Goal: Information Seeking & Learning: Learn about a topic

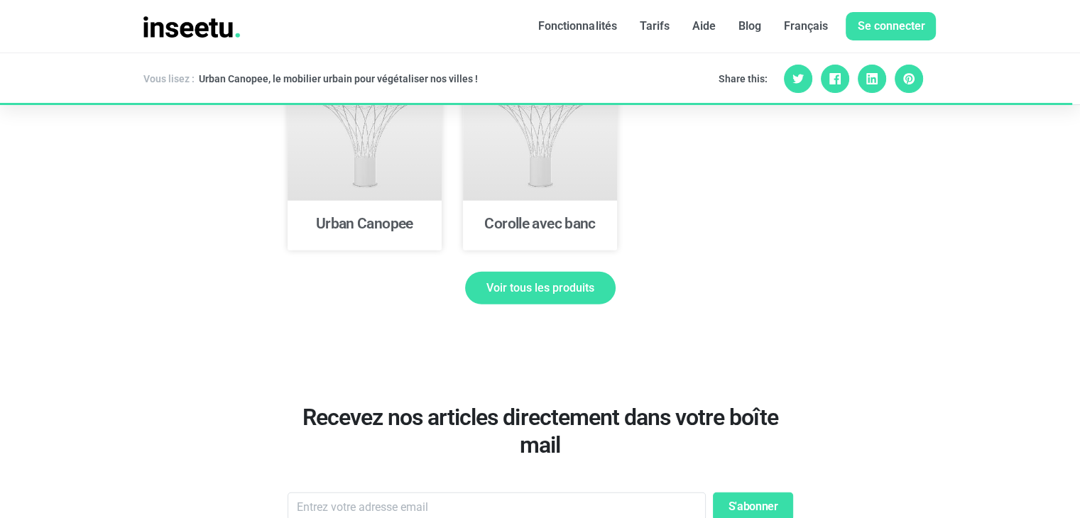
scroll to position [3674, 0]
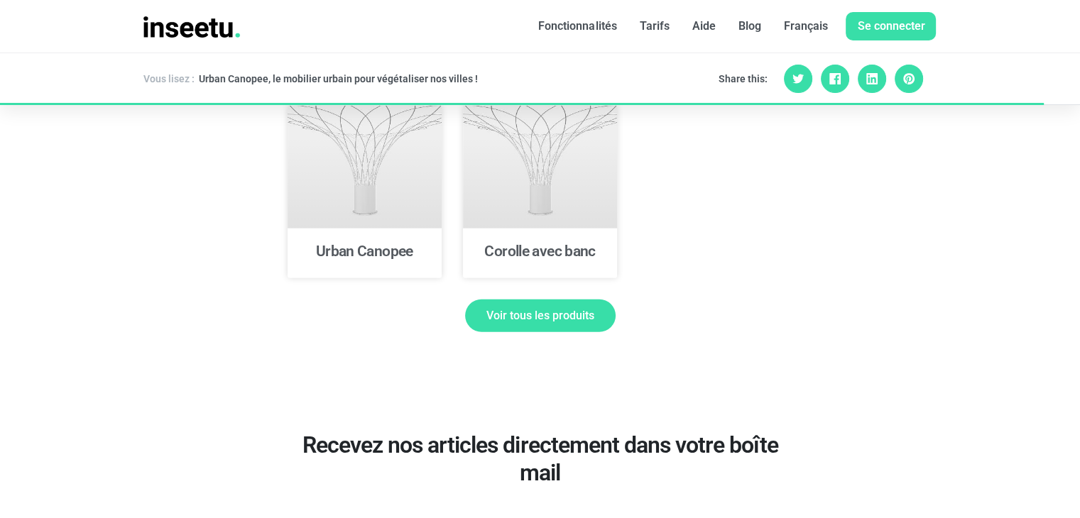
click at [522, 310] on span "Voir tous les produits" at bounding box center [540, 315] width 108 height 11
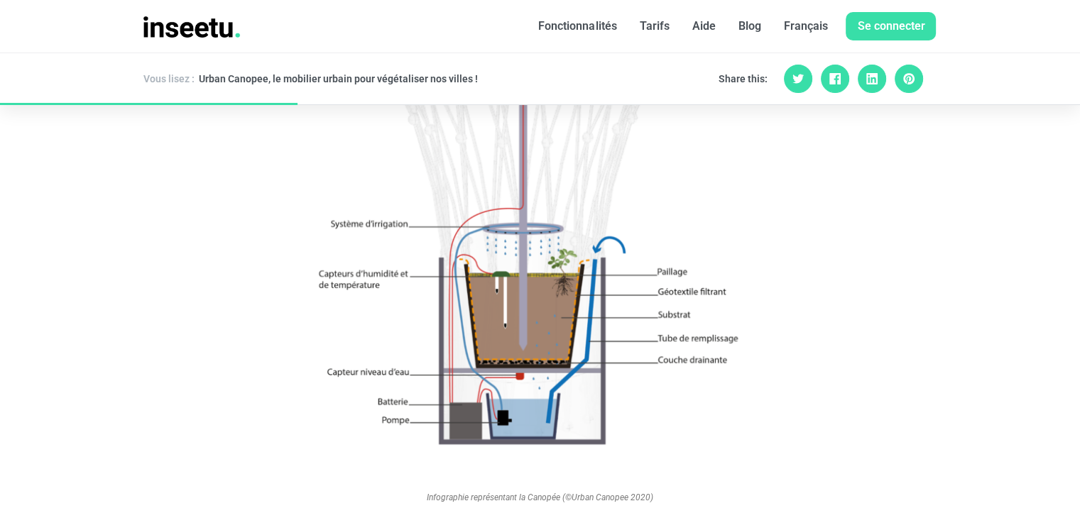
scroll to position [1260, 0]
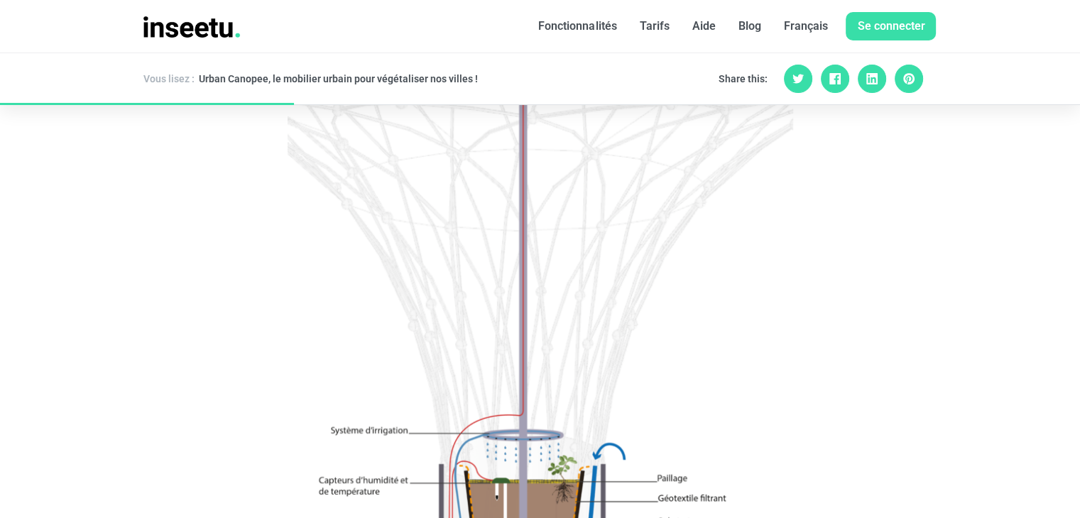
click at [479, 347] on img at bounding box center [541, 333] width 506 height 715
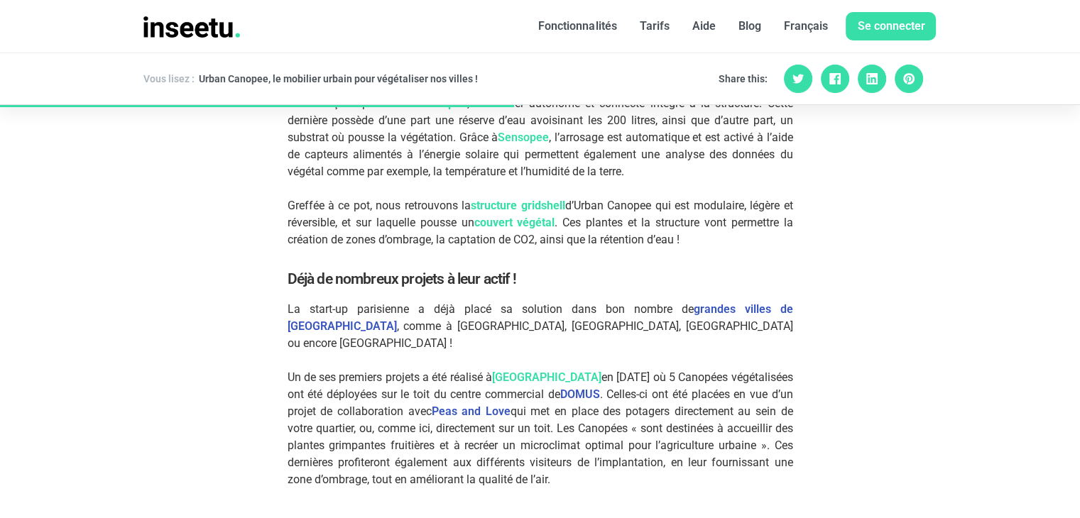
scroll to position [1970, 0]
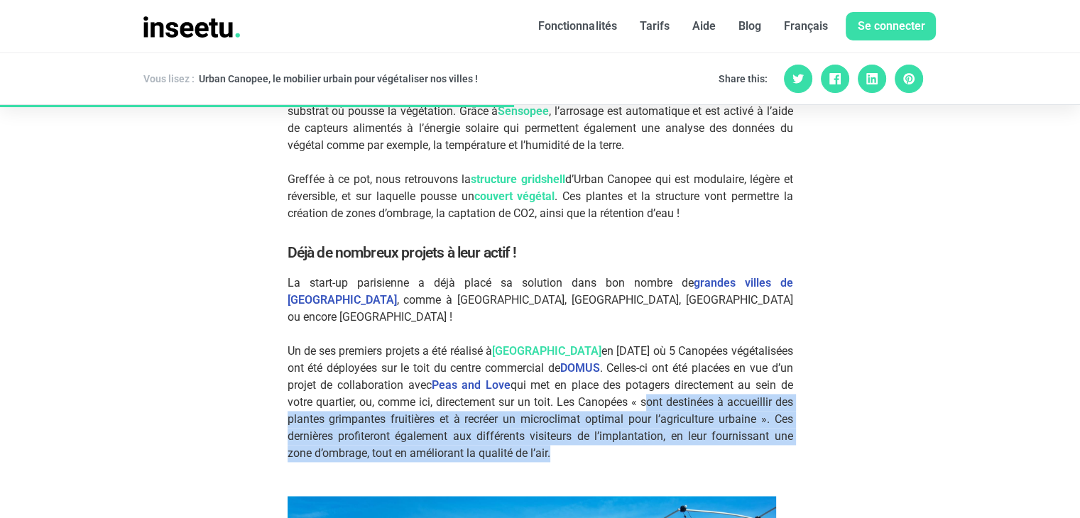
drag, startPoint x: 706, startPoint y: 384, endPoint x: 631, endPoint y: 435, distance: 91.0
click at [631, 435] on span "qui met en place des potagers directement au sein de votre quartier, ou, comme …" at bounding box center [541, 419] width 506 height 82
copy span "sont destinées à accueillir des plantes grimpantes fruitières et à recréer un m…"
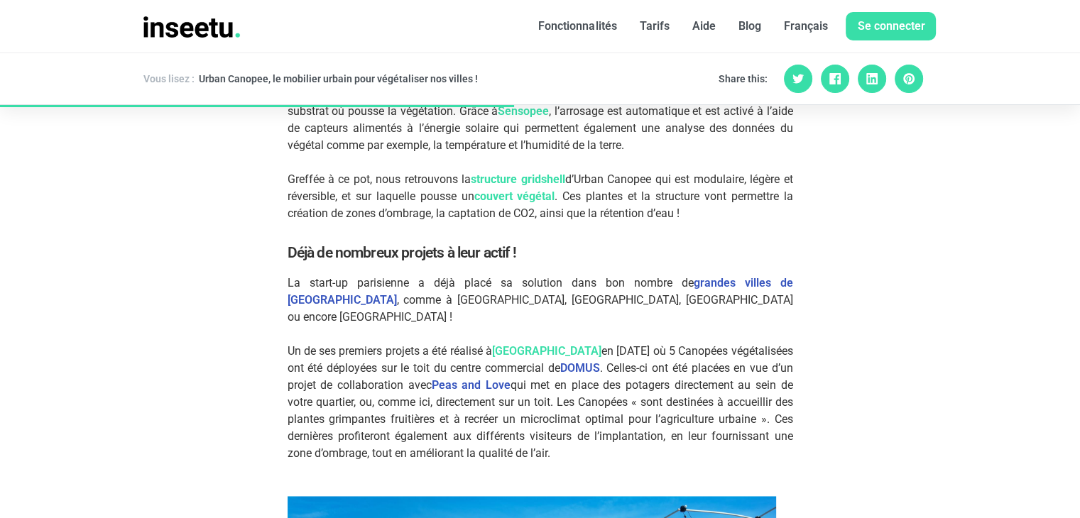
click at [205, 349] on div "Canopée installée à l'Ecole des Ponts à Paris (©Lydia Lifife / Urban Canopee 20…" at bounding box center [541, 355] width 810 height 4023
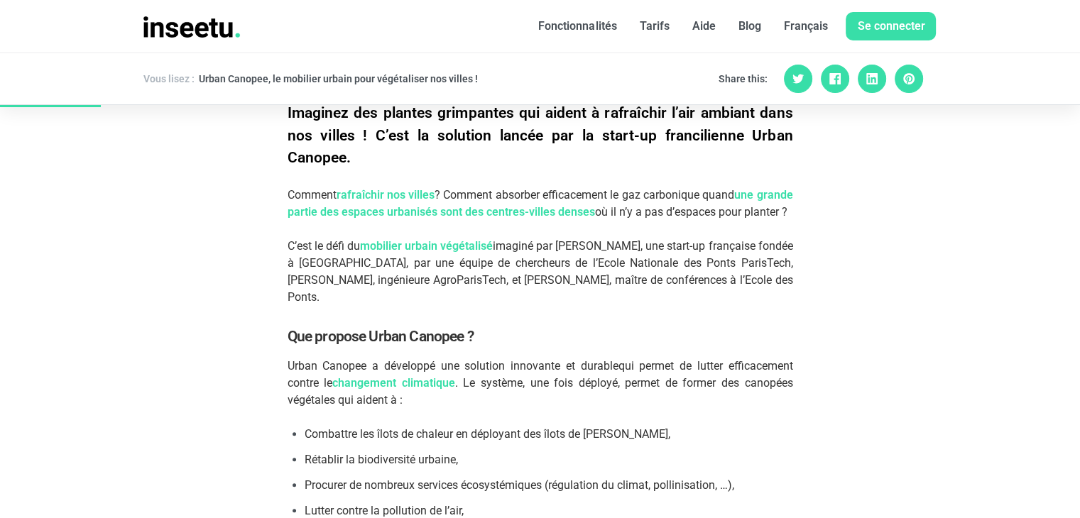
scroll to position [692, 0]
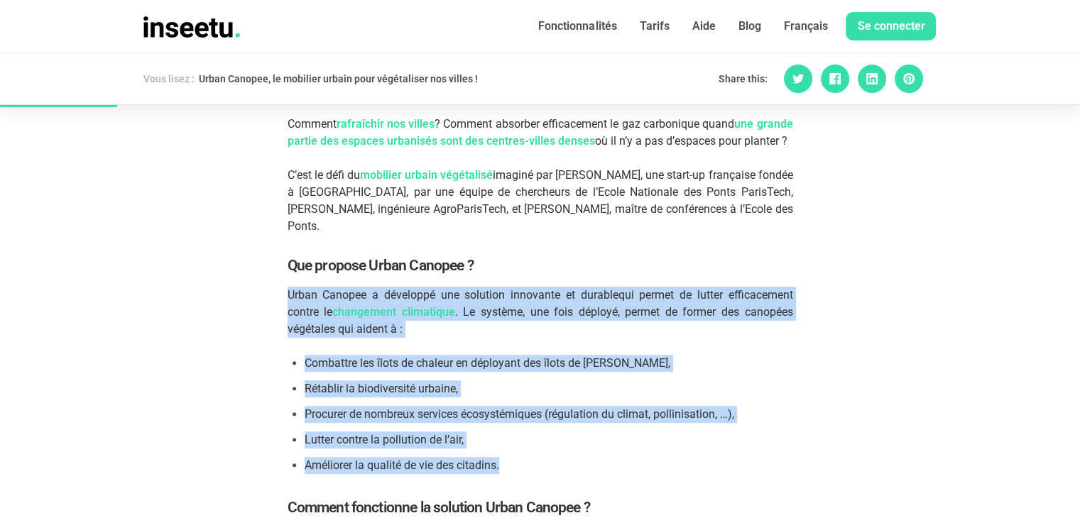
drag, startPoint x: 501, startPoint y: 466, endPoint x: 274, endPoint y: 298, distance: 282.2
copy div "Urban Canopee a développé une solution innovante et durable qui permet de lutte…"
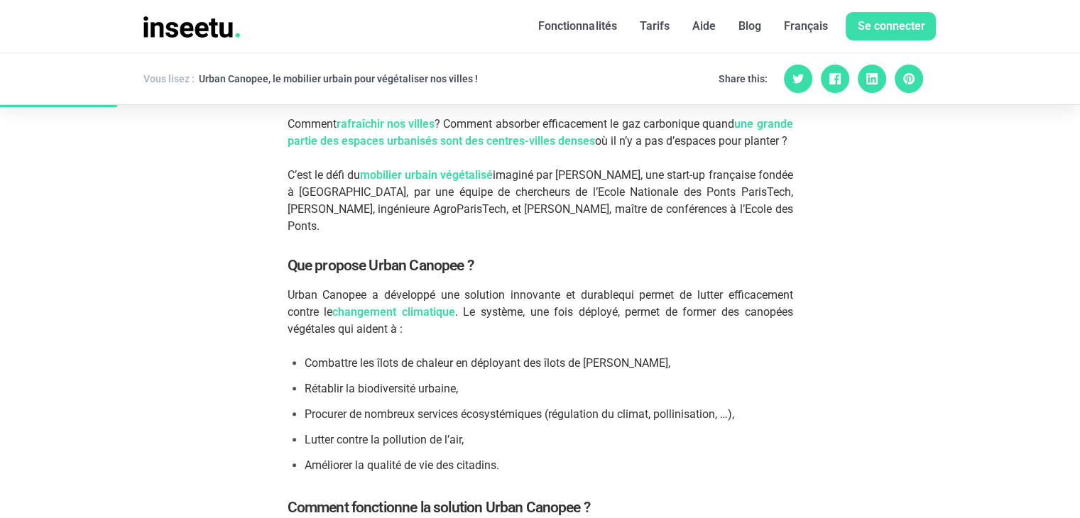
click at [521, 381] on li "Rétablir la biodiversité urbaine," at bounding box center [549, 389] width 489 height 17
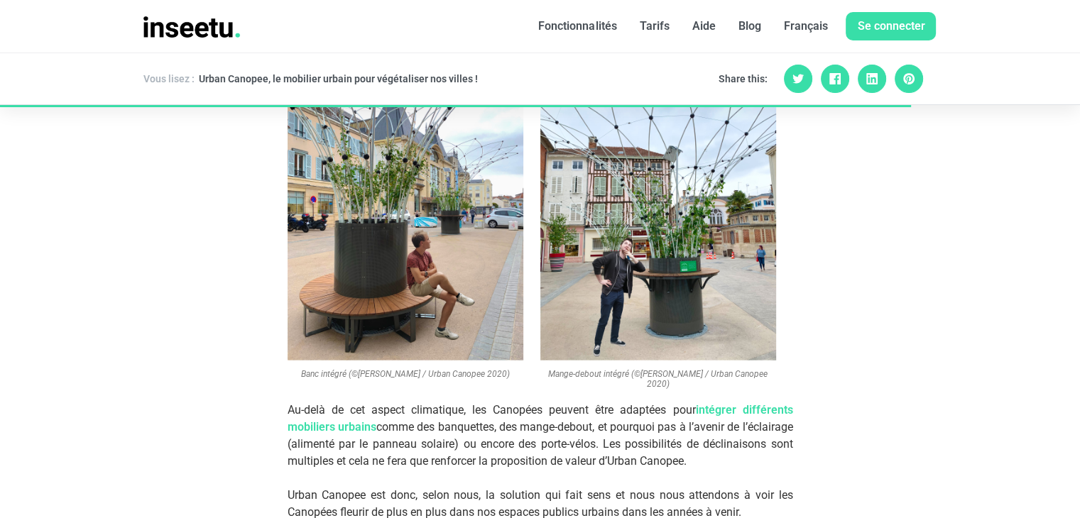
scroll to position [3035, 0]
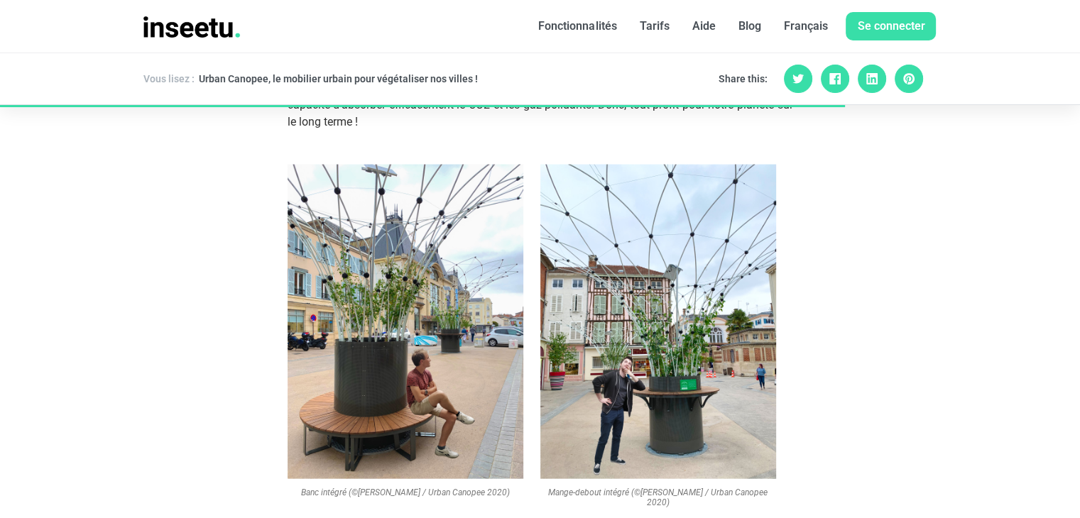
click at [445, 284] on img at bounding box center [406, 322] width 236 height 315
click at [455, 336] on img at bounding box center [406, 322] width 236 height 315
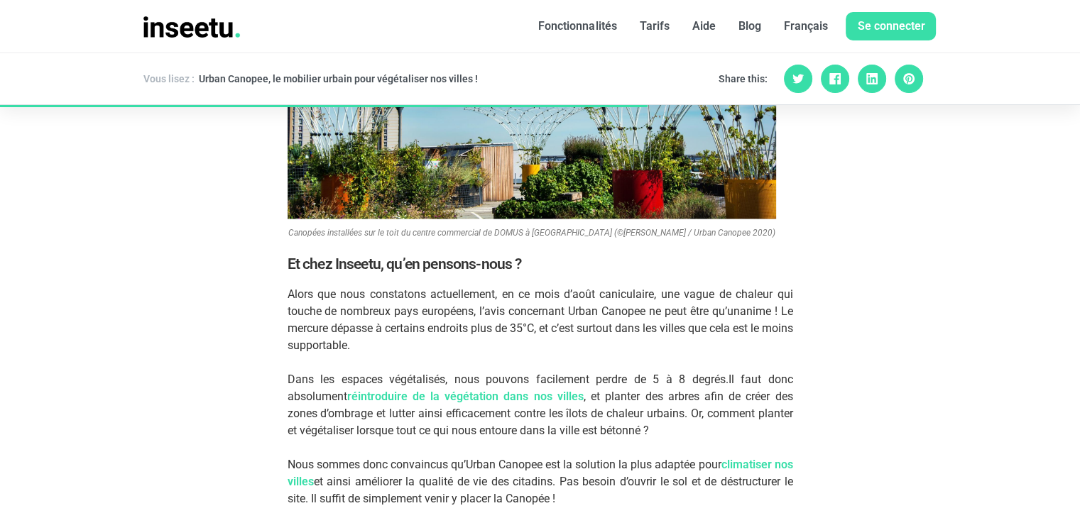
scroll to position [2396, 0]
